Goal: Contribute content: Add original content to the website for others to see

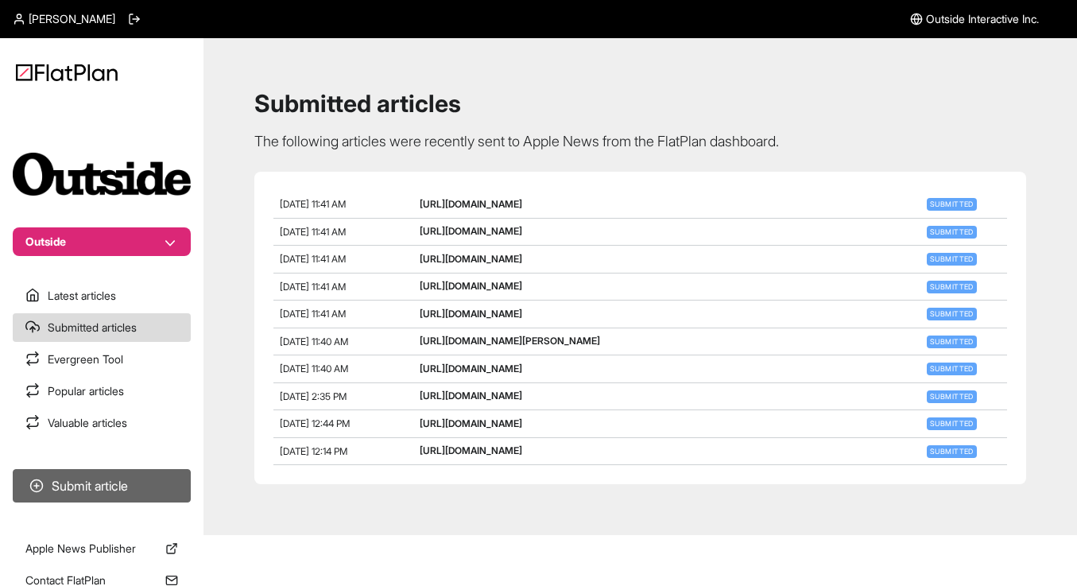
click at [71, 478] on button "Submit article" at bounding box center [102, 485] width 178 height 33
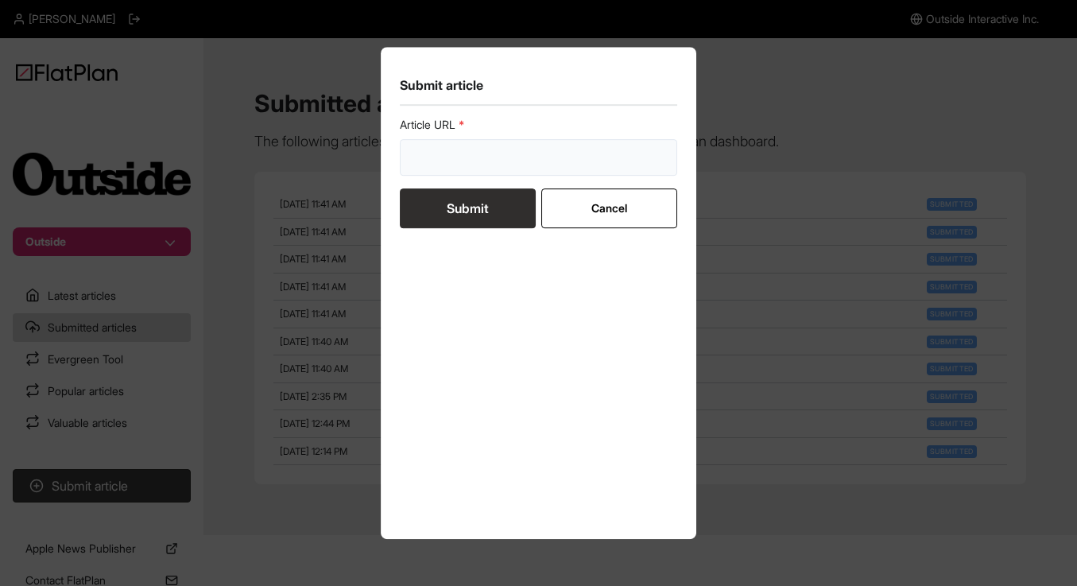
click at [453, 168] on input "url" at bounding box center [539, 157] width 278 height 37
paste input "[URL][DOMAIN_NAME][PERSON_NAME]"
type input "[URL][DOMAIN_NAME][PERSON_NAME]"
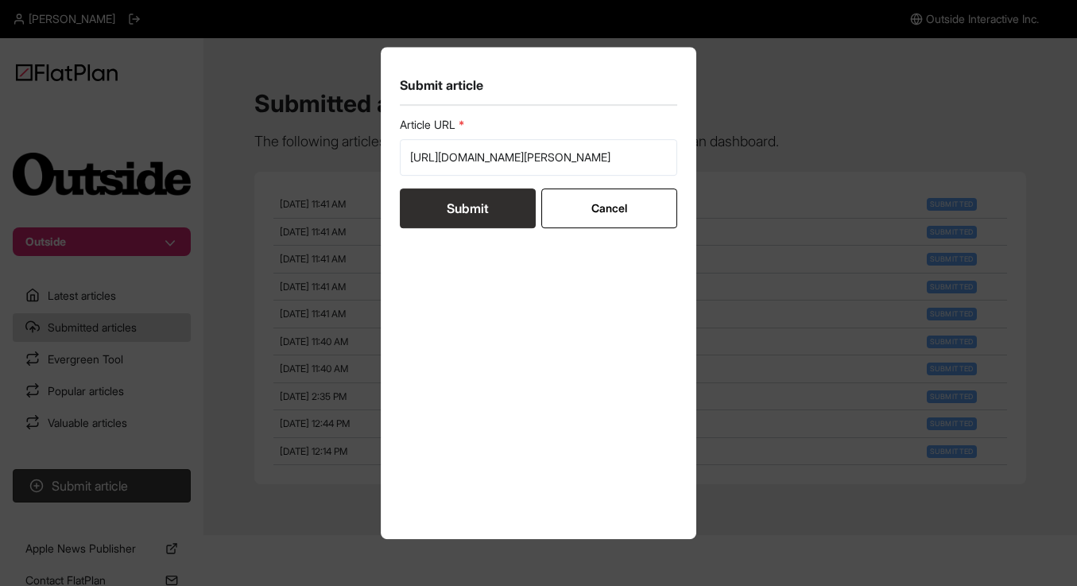
click at [439, 220] on button "Submit" at bounding box center [468, 208] width 136 height 40
